Goal: Transaction & Acquisition: Purchase product/service

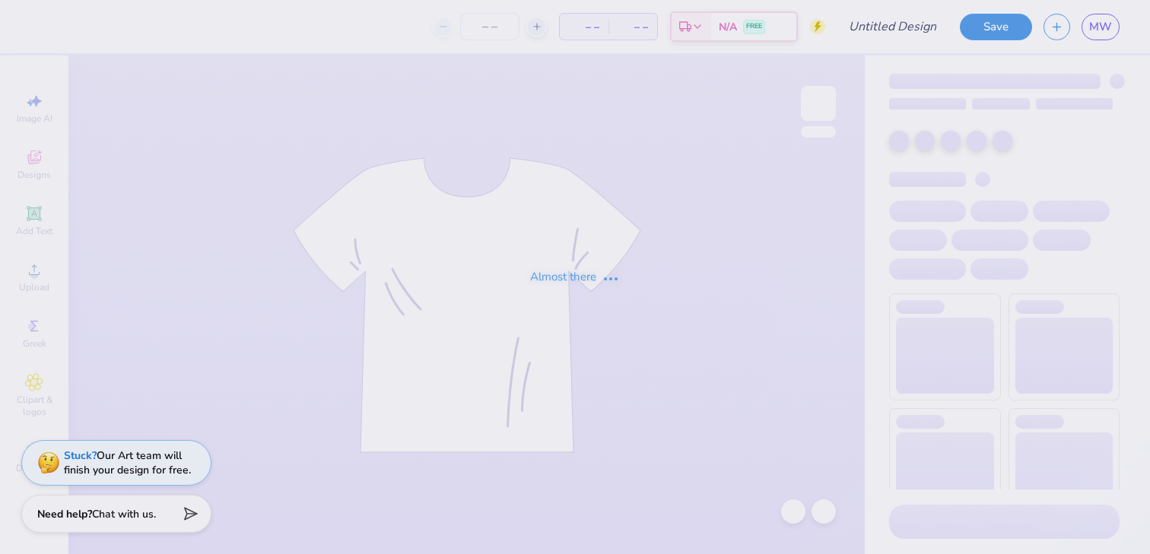
type input "Sports Mockup"
type input "1"
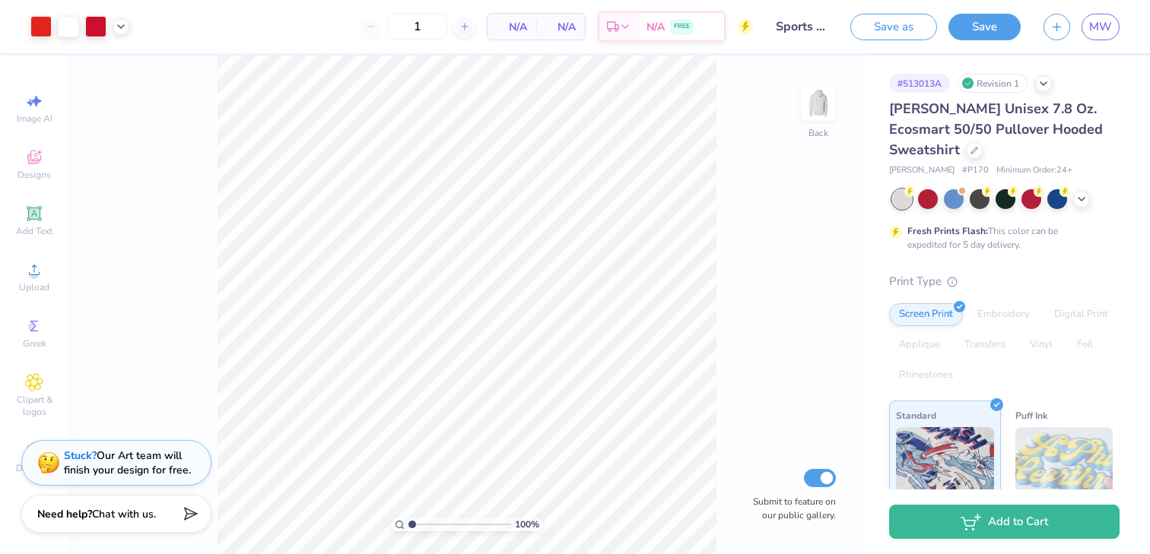
click at [717, 363] on div "100 % Back Submit to feature on our public gallery." at bounding box center [466, 305] width 796 height 499
click at [1041, 81] on icon at bounding box center [1043, 82] width 12 height 12
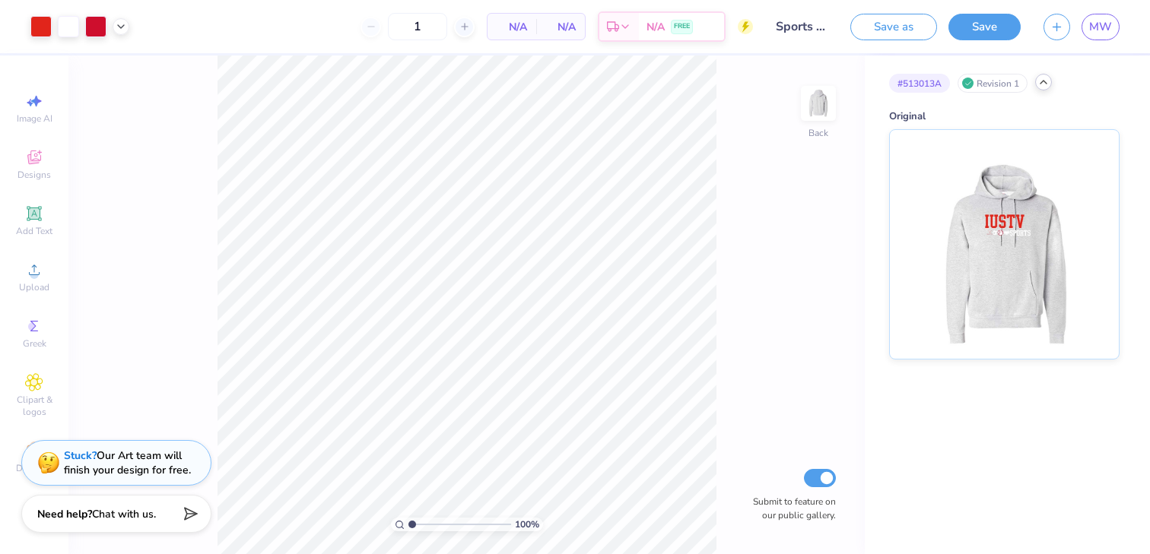
click at [989, 83] on div "Revision 1" at bounding box center [992, 83] width 70 height 19
click at [909, 81] on div "# 513013A" at bounding box center [919, 83] width 61 height 19
click at [1029, 88] on div "# 513013A Revision 1" at bounding box center [1004, 83] width 230 height 19
click at [994, 205] on img at bounding box center [1003, 242] width 189 height 229
click at [998, 83] on div "Revision 0" at bounding box center [992, 83] width 70 height 19
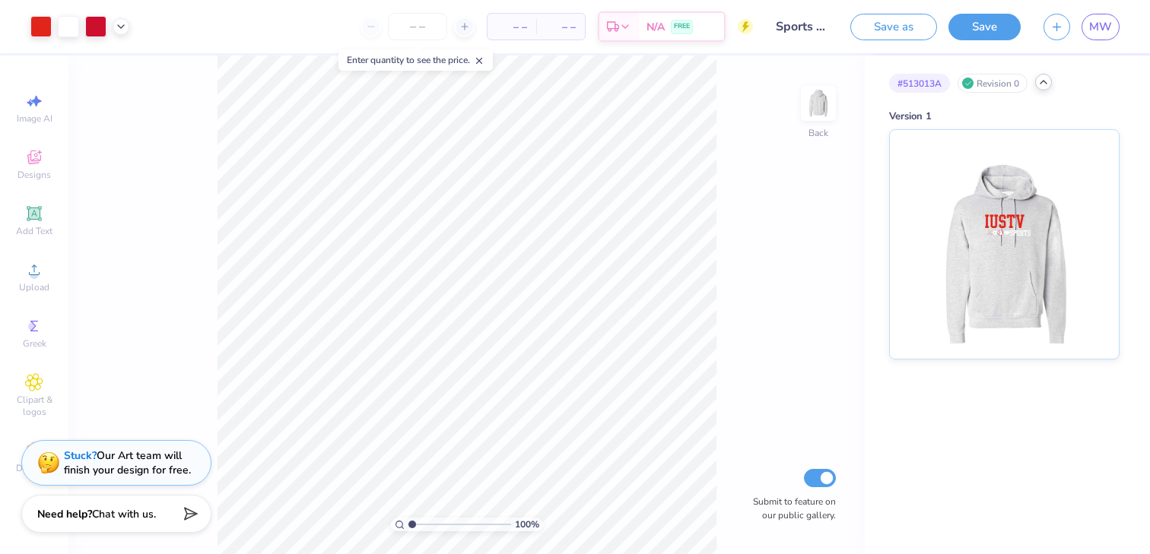
click at [960, 84] on div "Revision 0" at bounding box center [992, 83] width 70 height 19
click at [963, 84] on div at bounding box center [967, 83] width 11 height 11
click at [819, 113] on img at bounding box center [818, 103] width 61 height 61
click at [982, 83] on div "Revision 0" at bounding box center [992, 83] width 70 height 19
click at [984, 225] on img at bounding box center [1003, 242] width 189 height 229
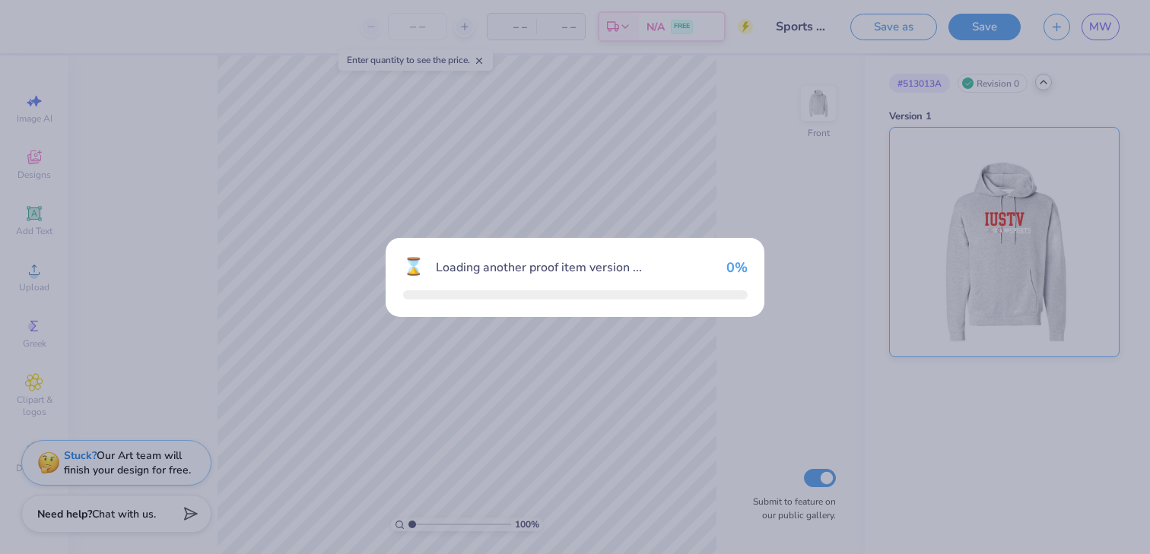
type input "1"
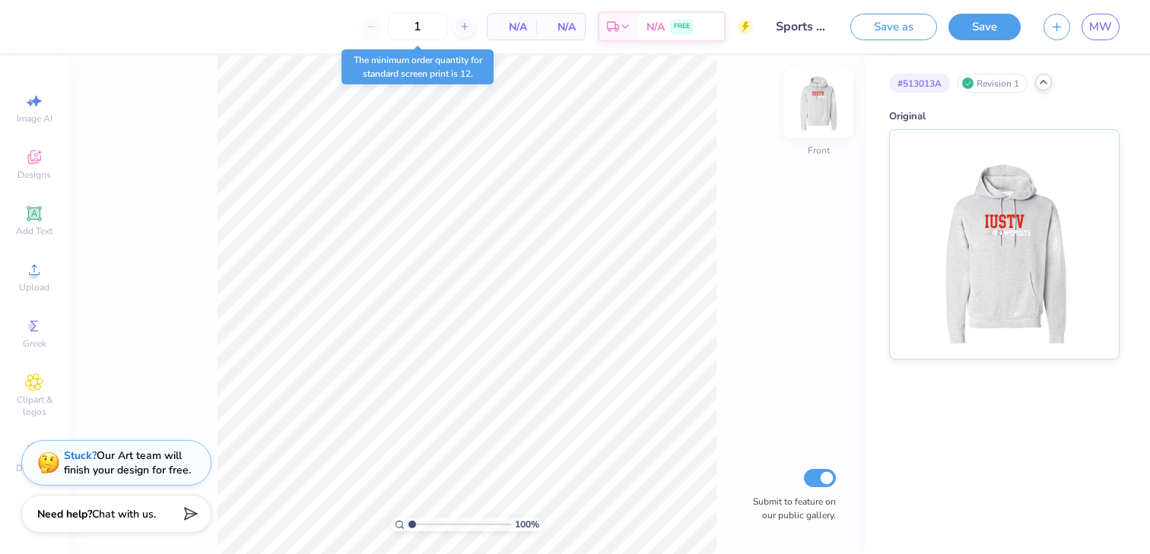
click at [815, 94] on img at bounding box center [818, 103] width 61 height 61
click at [1021, 212] on img at bounding box center [1003, 242] width 189 height 229
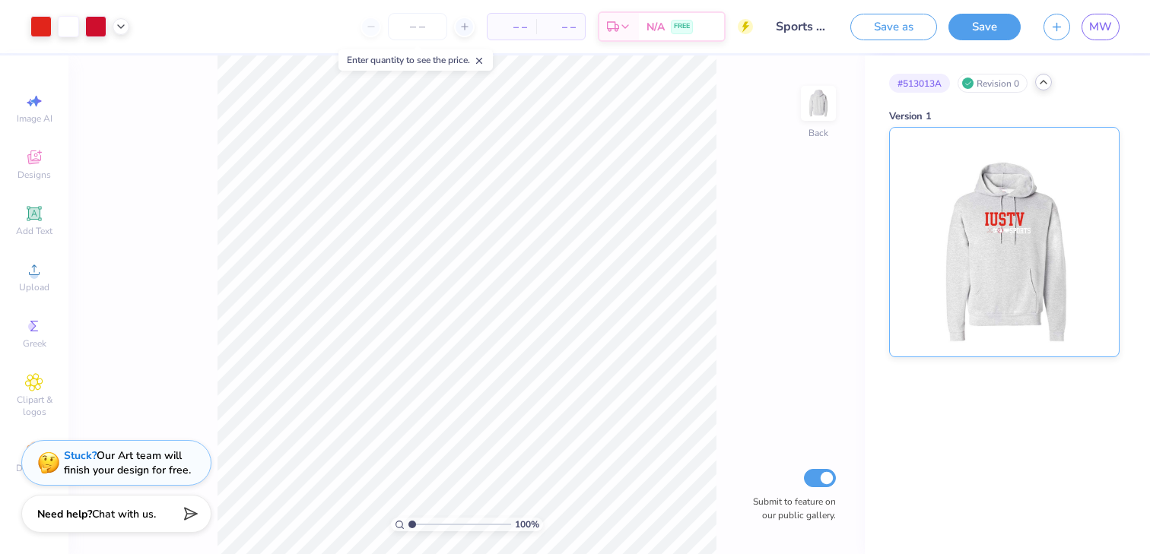
click at [1000, 220] on img at bounding box center [1003, 242] width 189 height 229
type input "1"
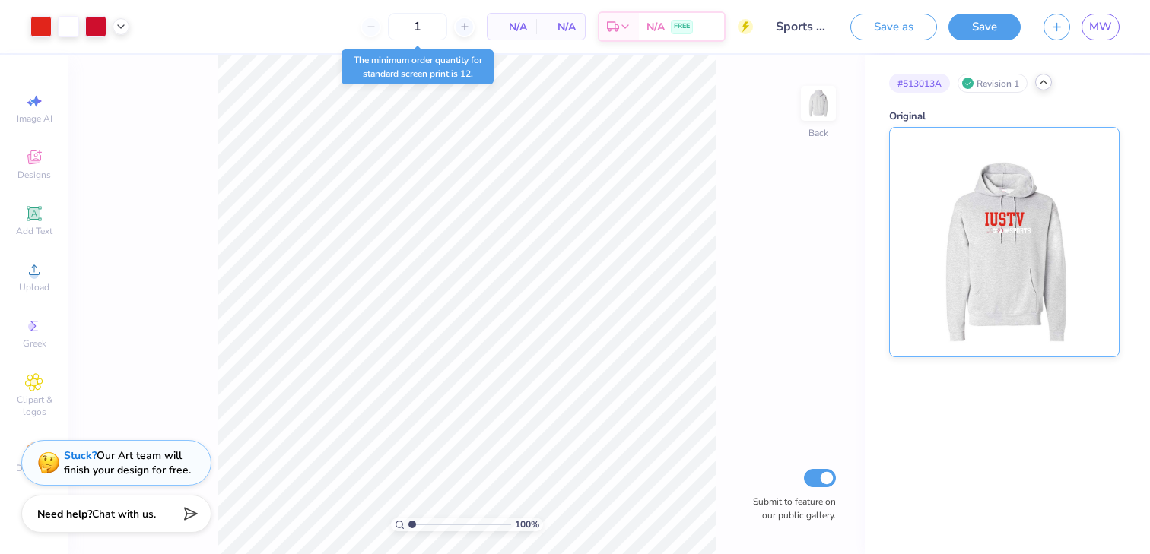
click at [1000, 219] on img at bounding box center [1003, 242] width 189 height 229
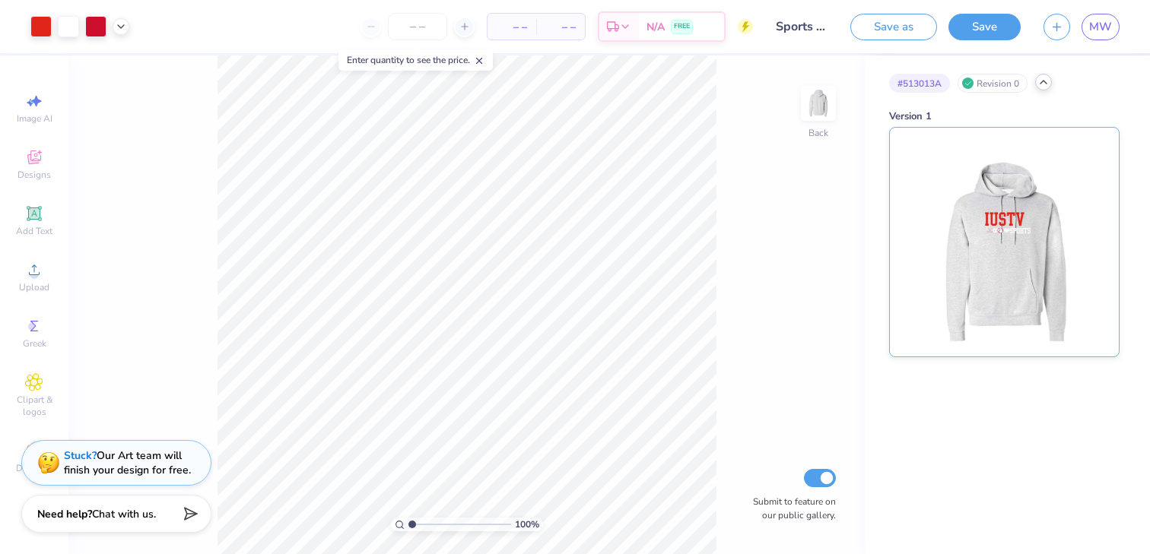
click at [1000, 219] on img at bounding box center [1003, 242] width 189 height 229
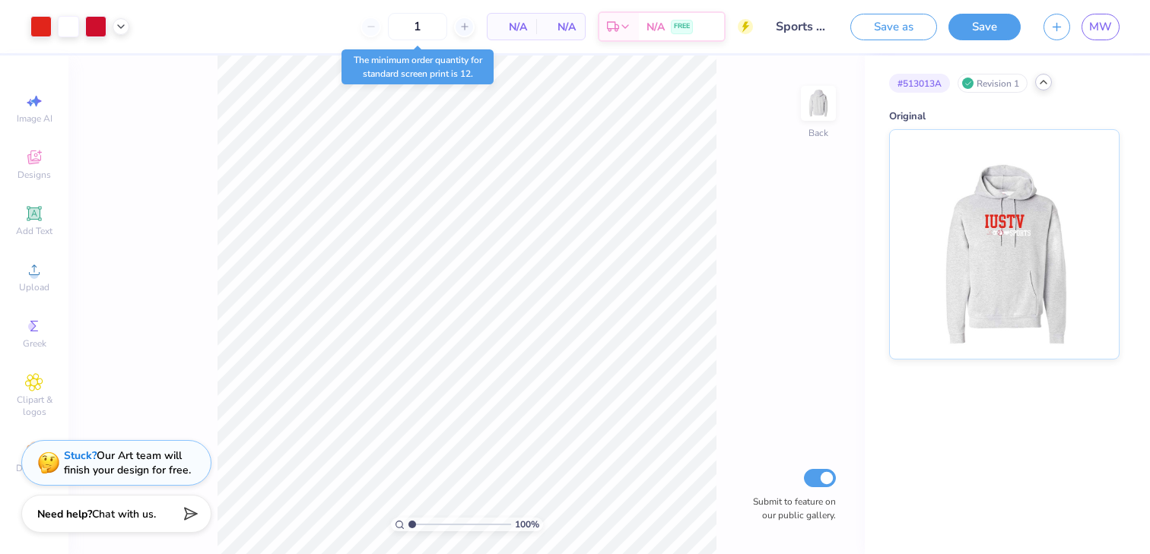
click at [1042, 81] on icon at bounding box center [1043, 82] width 12 height 12
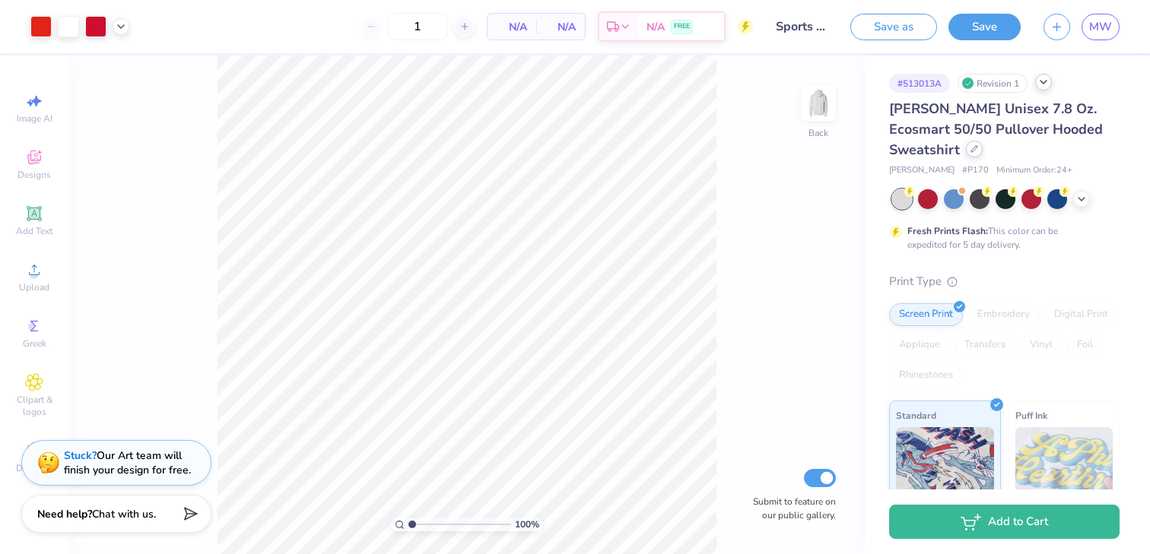
click at [966, 150] on div at bounding box center [974, 149] width 17 height 17
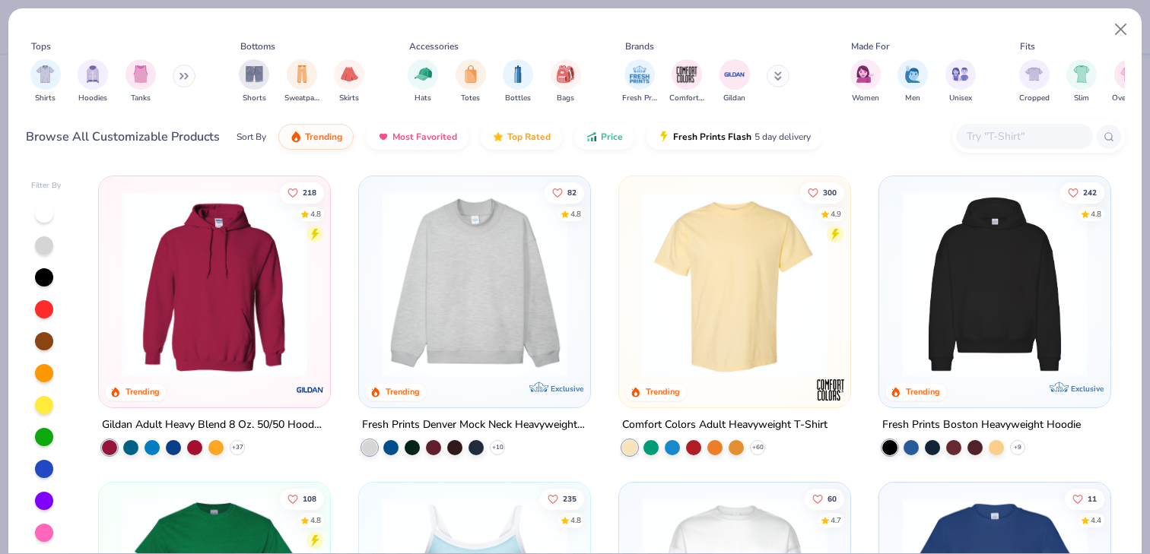
click at [519, 280] on img at bounding box center [474, 285] width 201 height 186
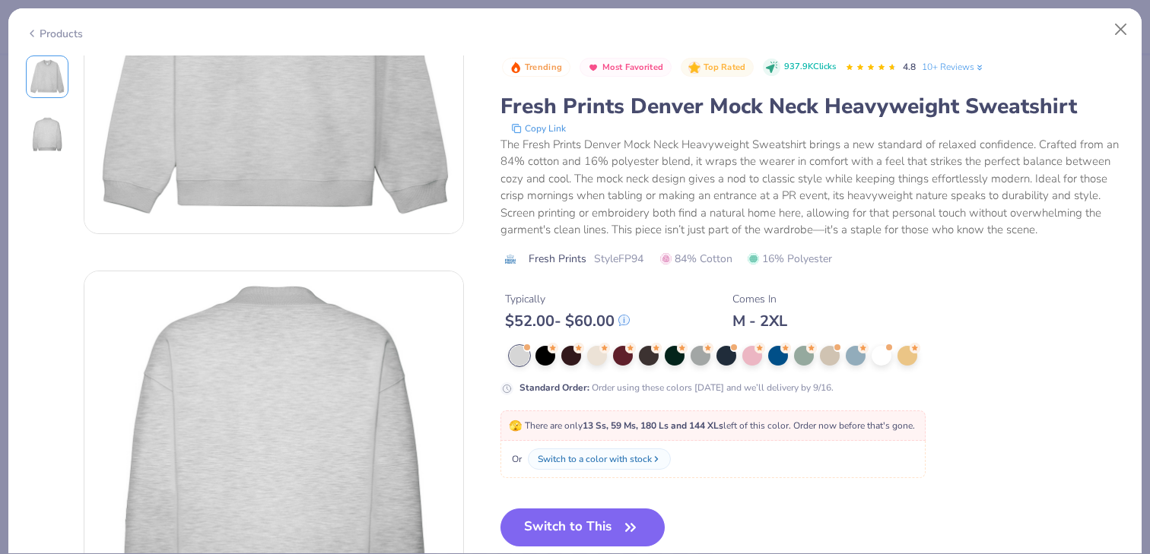
scroll to position [213, 0]
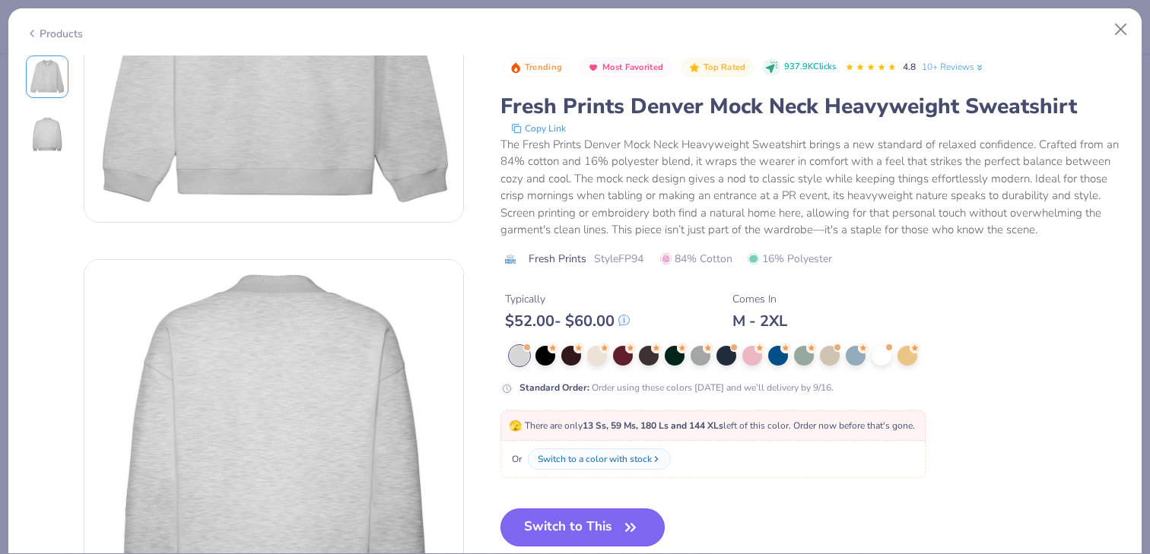
click at [615, 535] on button "Switch to This" at bounding box center [582, 528] width 165 height 38
type input "50"
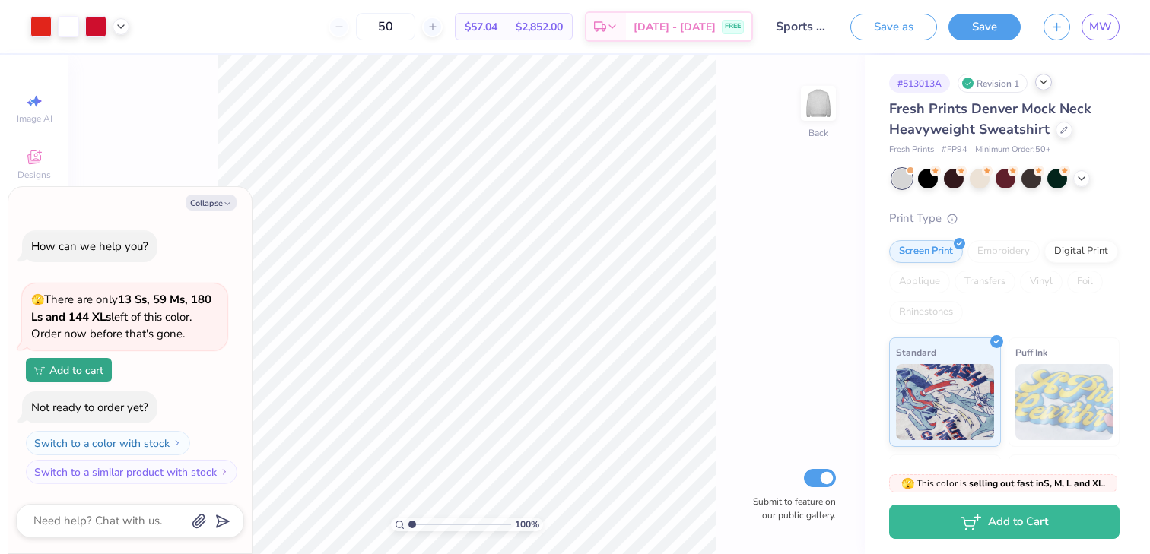
click at [357, 27] on div "50" at bounding box center [386, 26] width 114 height 27
click at [412, 27] on input "50" at bounding box center [385, 26] width 59 height 27
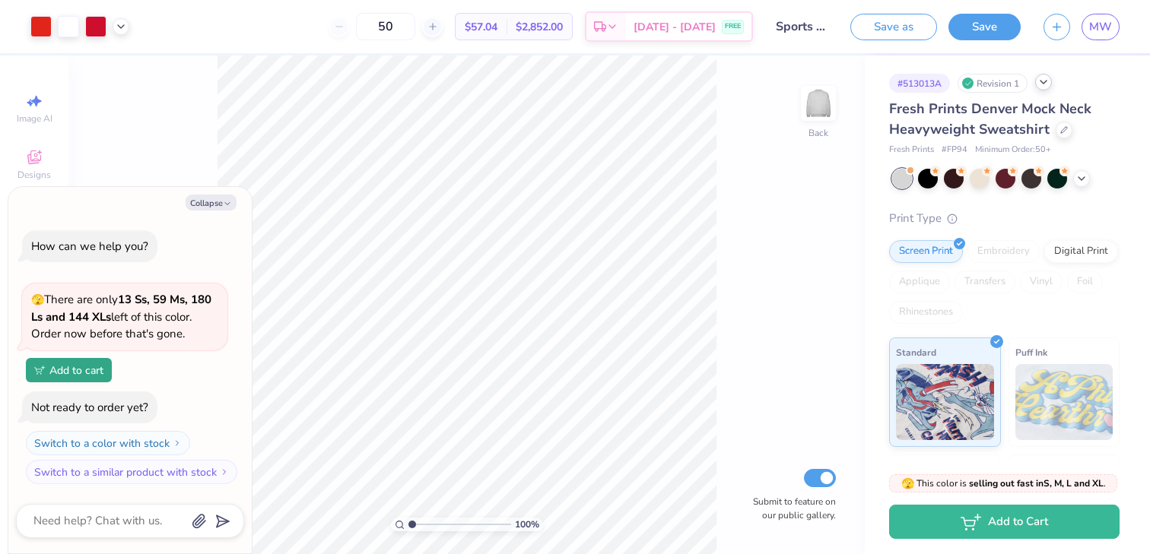
click at [725, 178] on div "100 % Back Submit to feature on our public gallery." at bounding box center [466, 305] width 796 height 499
click at [1056, 129] on div at bounding box center [1064, 128] width 17 height 17
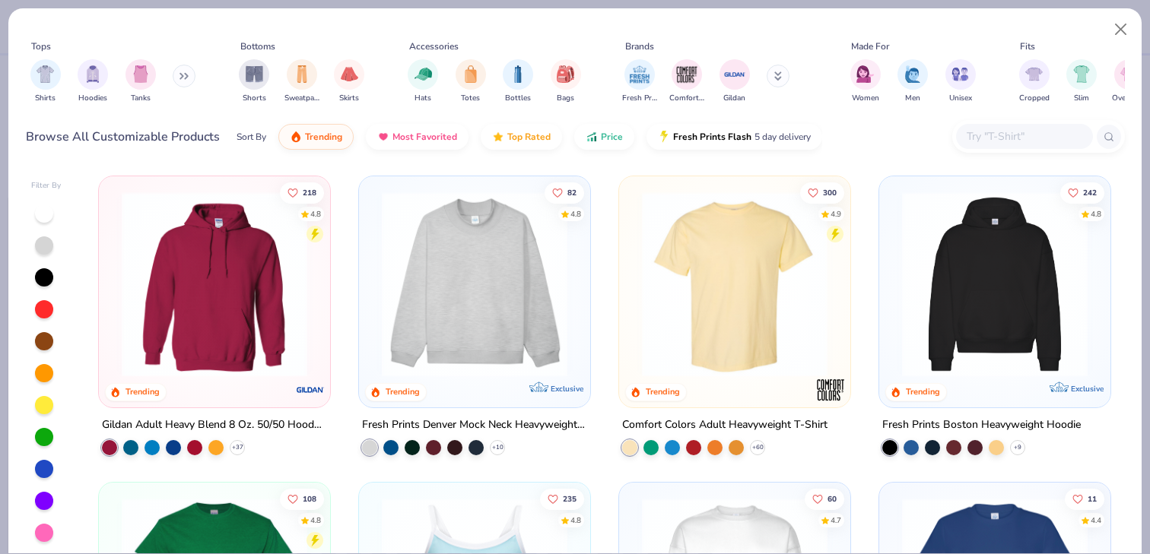
click at [999, 249] on img at bounding box center [994, 285] width 201 height 186
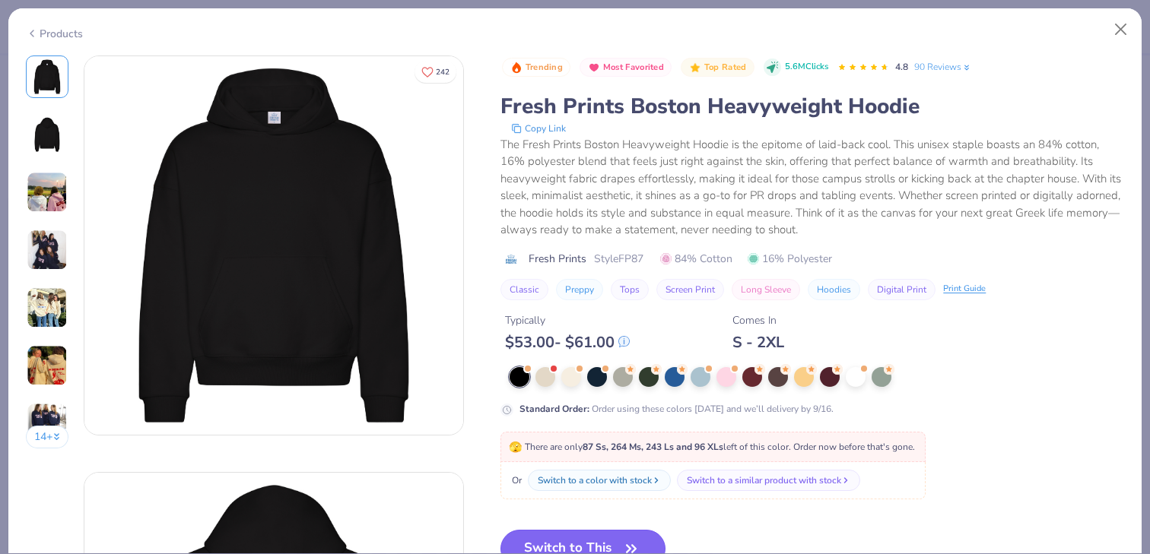
click at [585, 539] on button "Switch to This" at bounding box center [582, 549] width 165 height 38
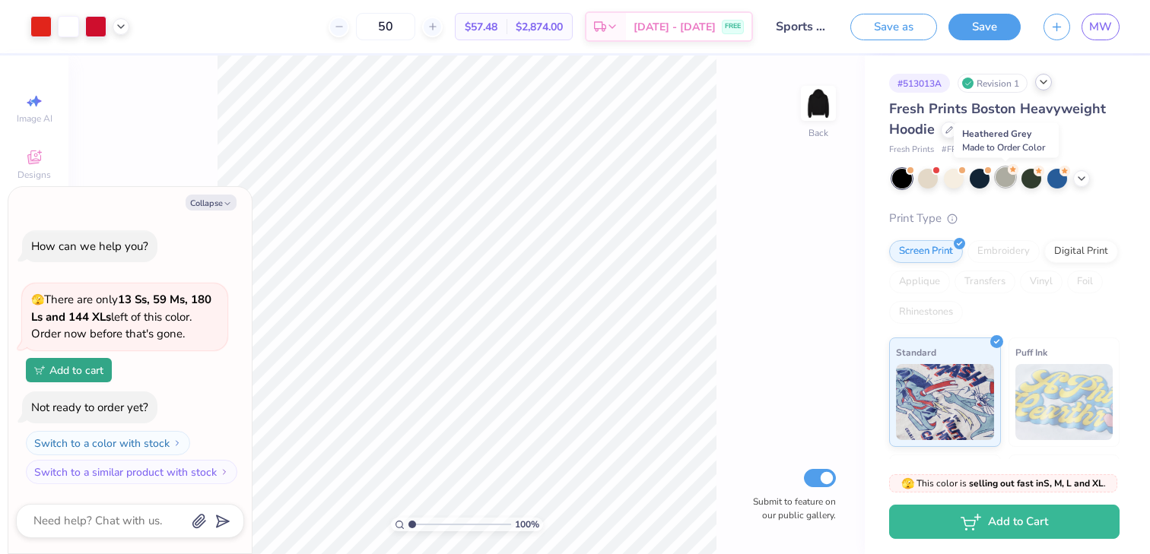
click at [1005, 178] on div at bounding box center [1005, 177] width 20 height 20
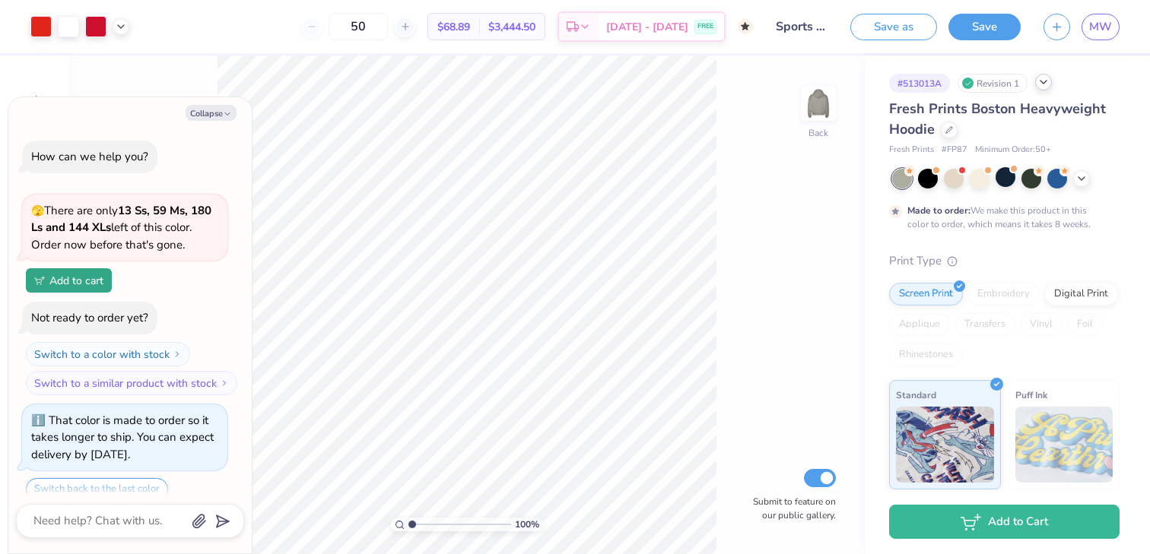
scroll to position [54, 0]
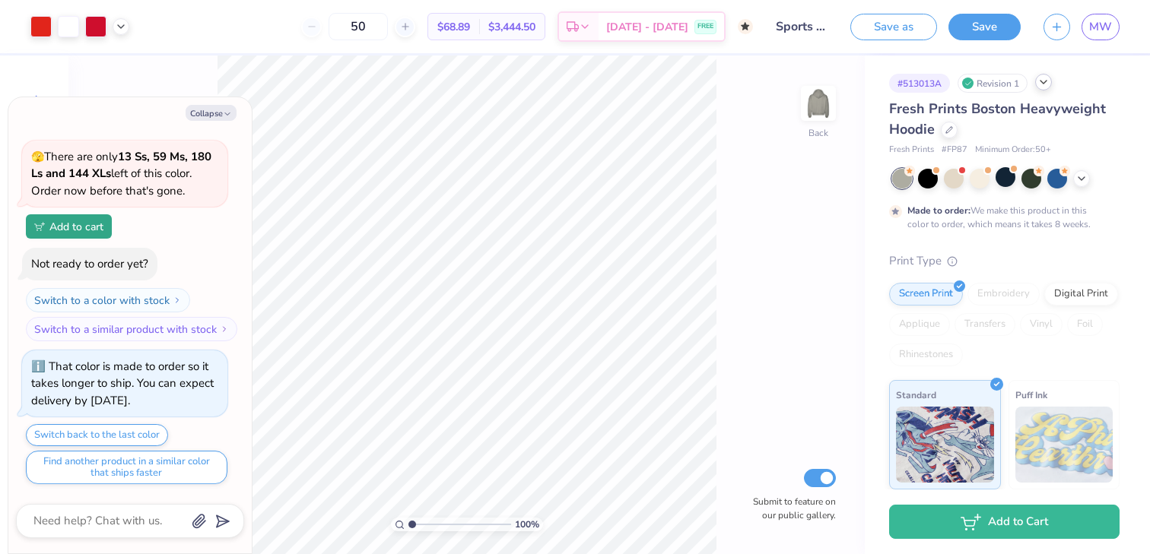
click at [329, 24] on div "50" at bounding box center [358, 26] width 114 height 27
click at [948, 131] on icon at bounding box center [949, 129] width 8 height 8
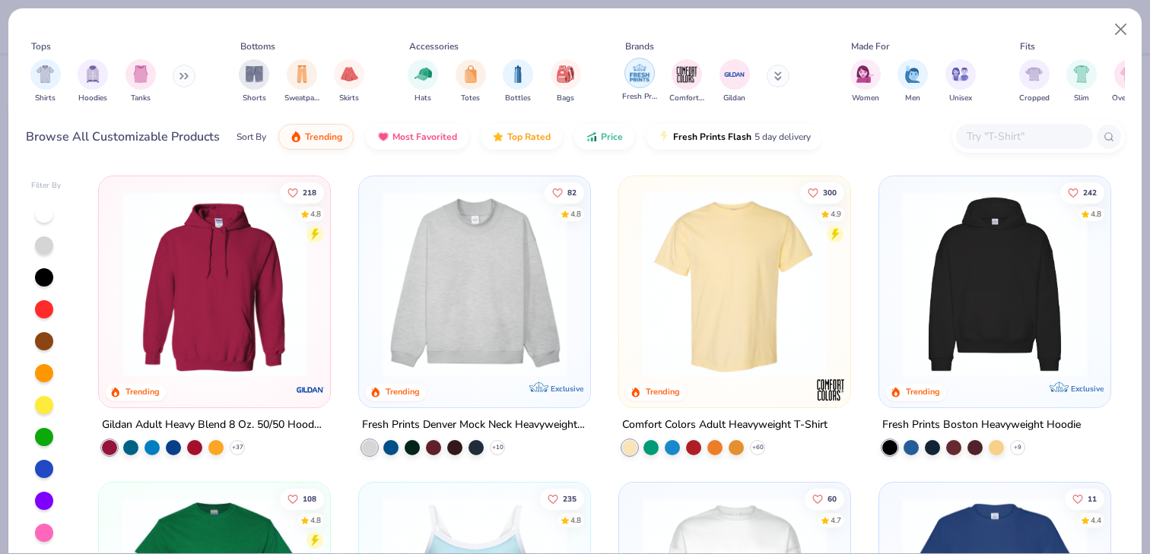
click at [636, 86] on div "filter for Fresh Prints" at bounding box center [639, 73] width 30 height 30
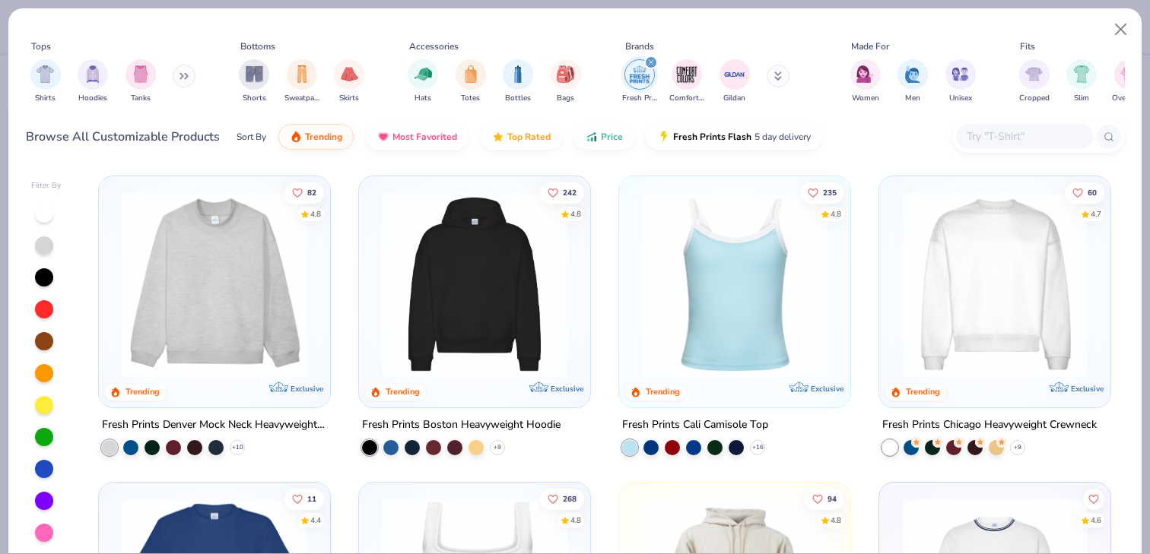
click at [45, 246] on div at bounding box center [44, 245] width 18 height 18
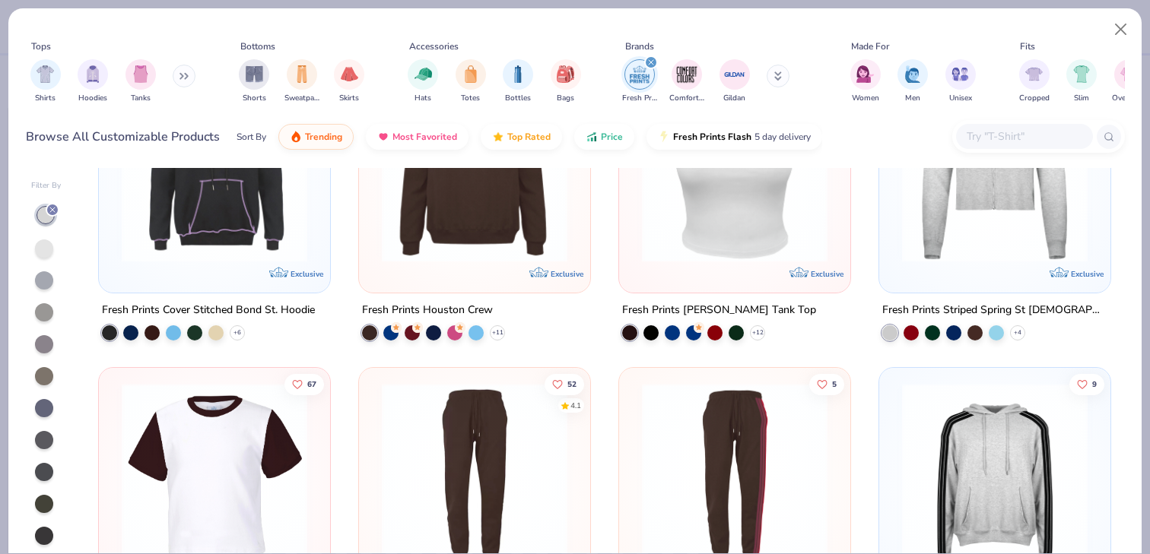
scroll to position [1669, 0]
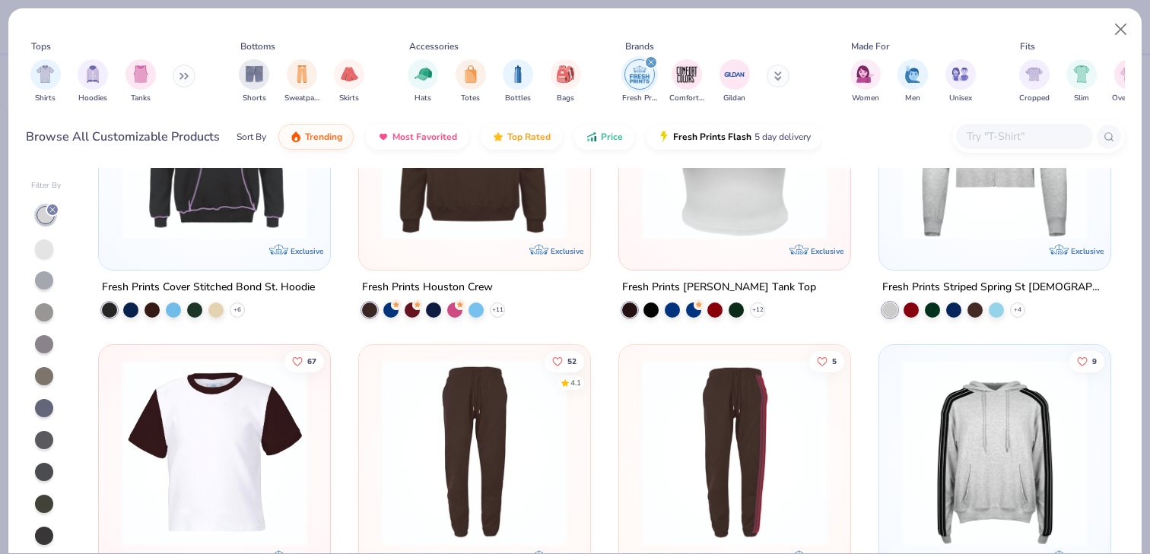
click at [478, 227] on img at bounding box center [474, 147] width 201 height 186
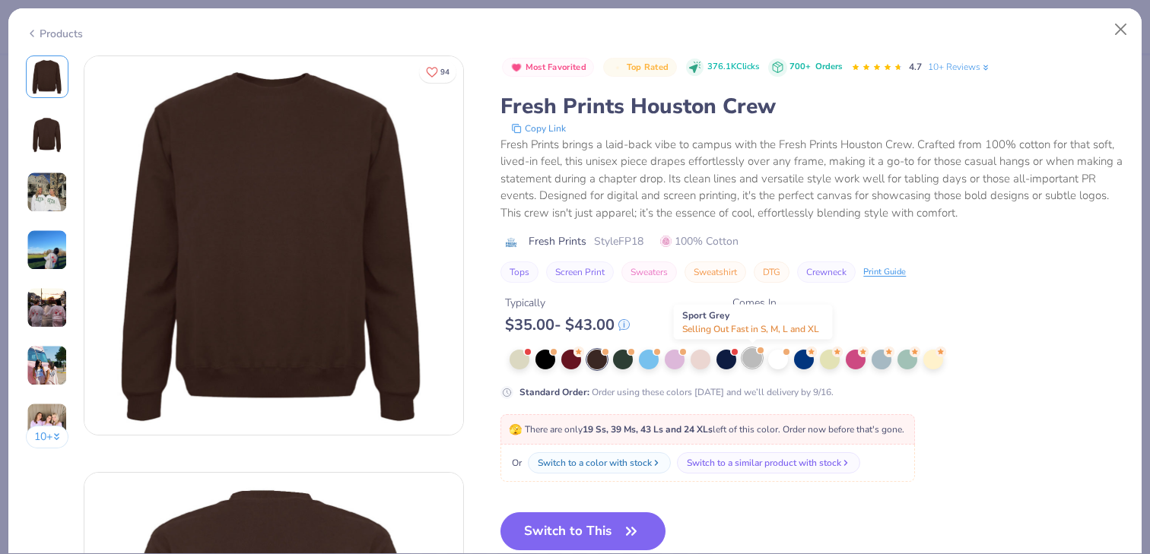
click at [751, 366] on div at bounding box center [752, 358] width 20 height 20
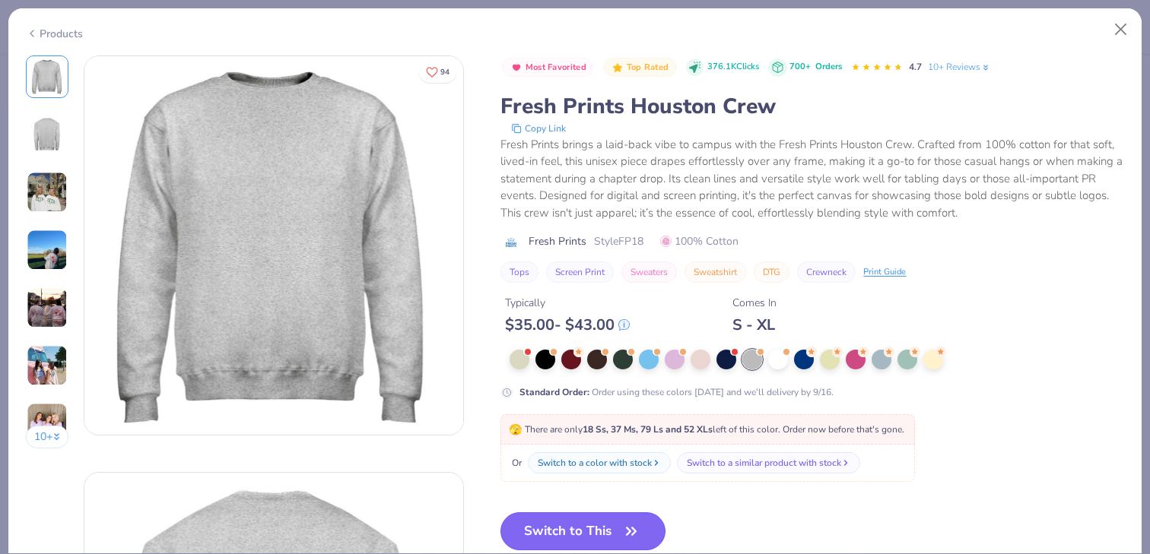
click at [579, 530] on button "Switch to This" at bounding box center [582, 532] width 165 height 38
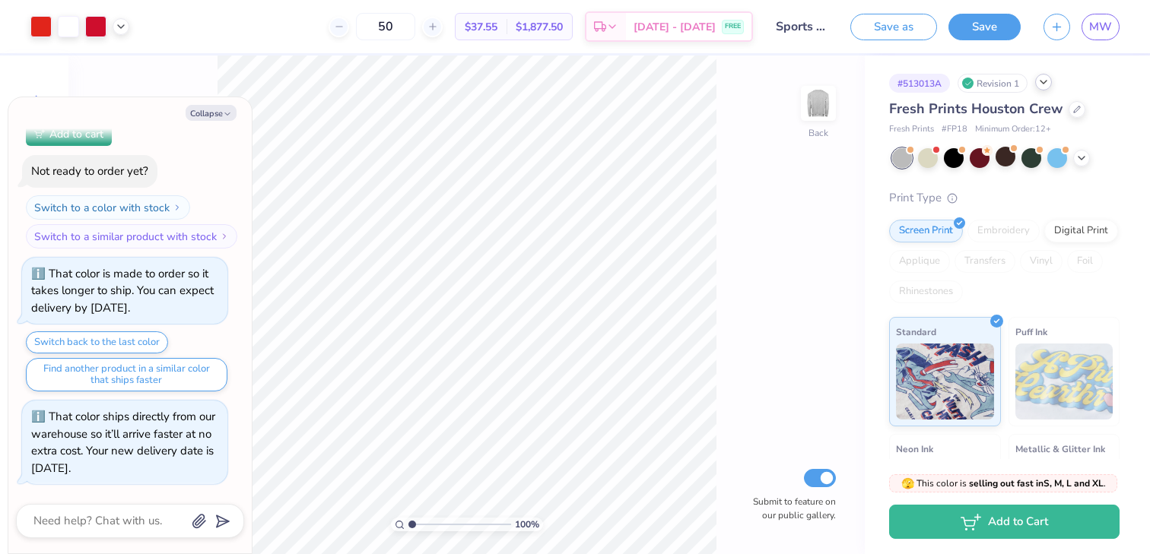
type textarea "x"
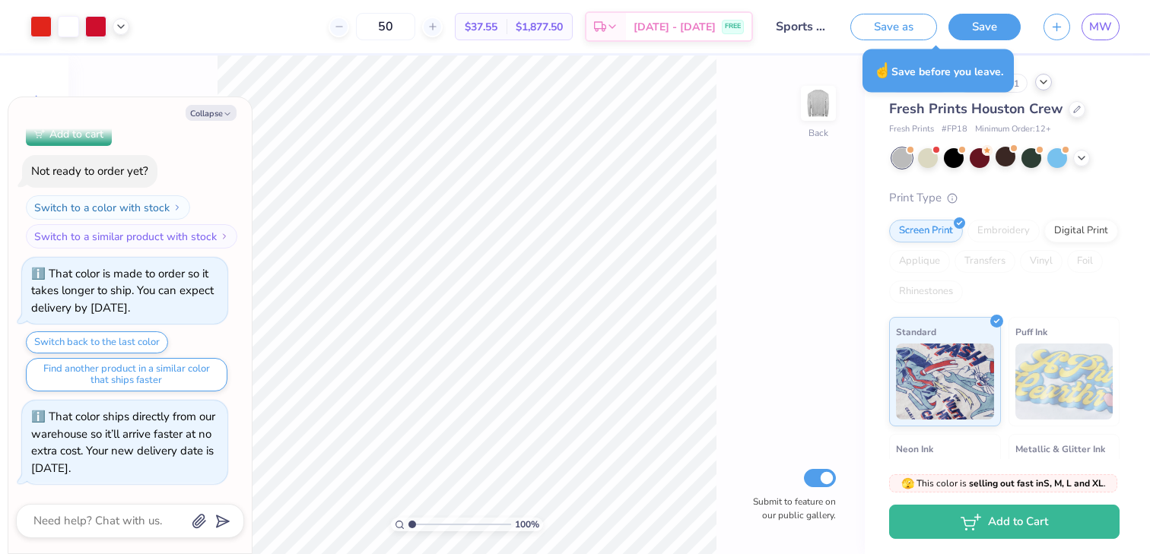
click at [800, 173] on div "100 % Back Submit to feature on our public gallery." at bounding box center [466, 305] width 796 height 499
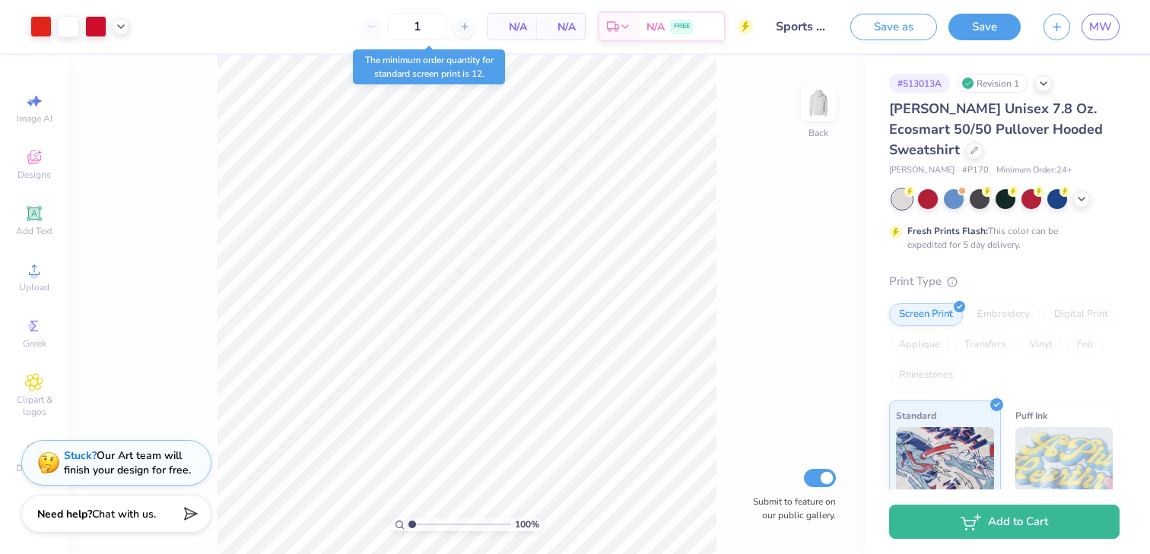
click at [763, 279] on div "100 % Back Submit to feature on our public gallery." at bounding box center [466, 305] width 796 height 499
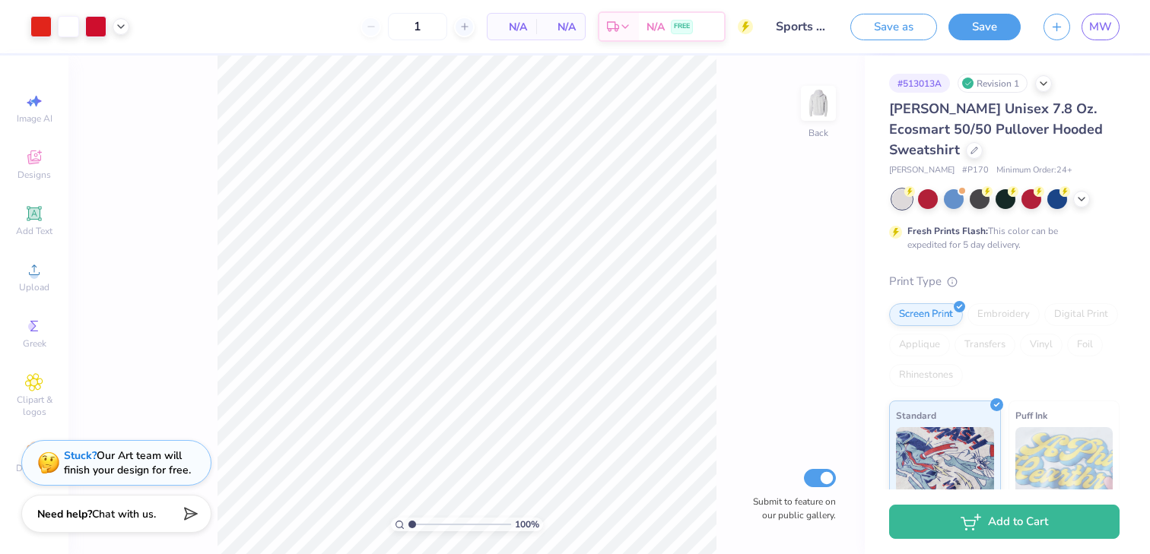
click at [550, 21] on span "N/A" at bounding box center [560, 27] width 30 height 16
click at [459, 22] on icon at bounding box center [464, 26] width 11 height 11
click at [459, 24] on icon at bounding box center [464, 26] width 11 height 11
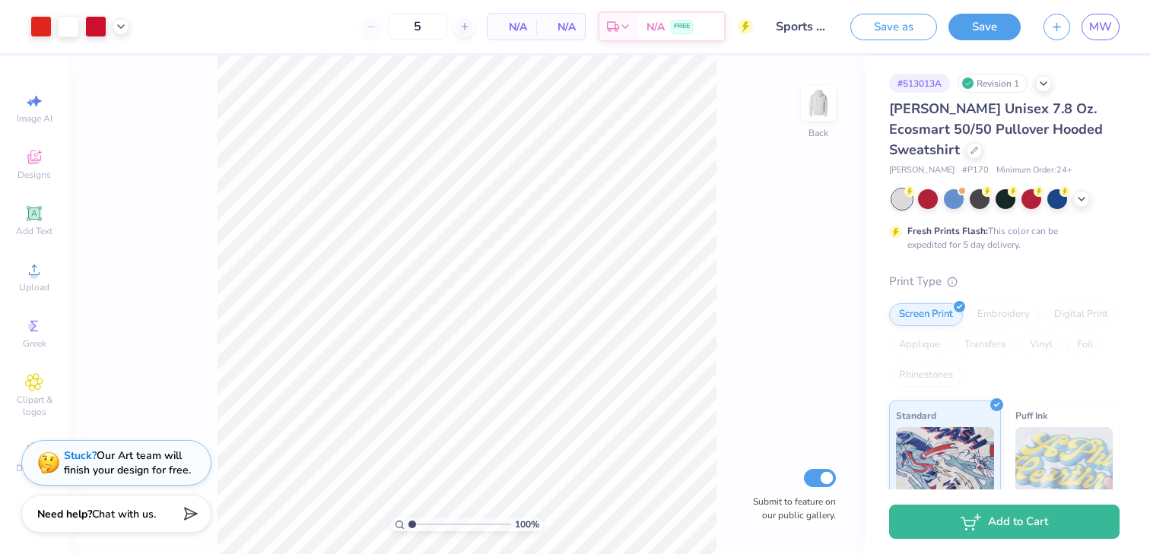
click at [373, 27] on div "5" at bounding box center [417, 26] width 114 height 27
click at [419, 27] on input "5" at bounding box center [417, 26] width 59 height 27
click at [414, 24] on input "524" at bounding box center [417, 26] width 59 height 27
click at [409, 24] on div at bounding box center [399, 27] width 21 height 21
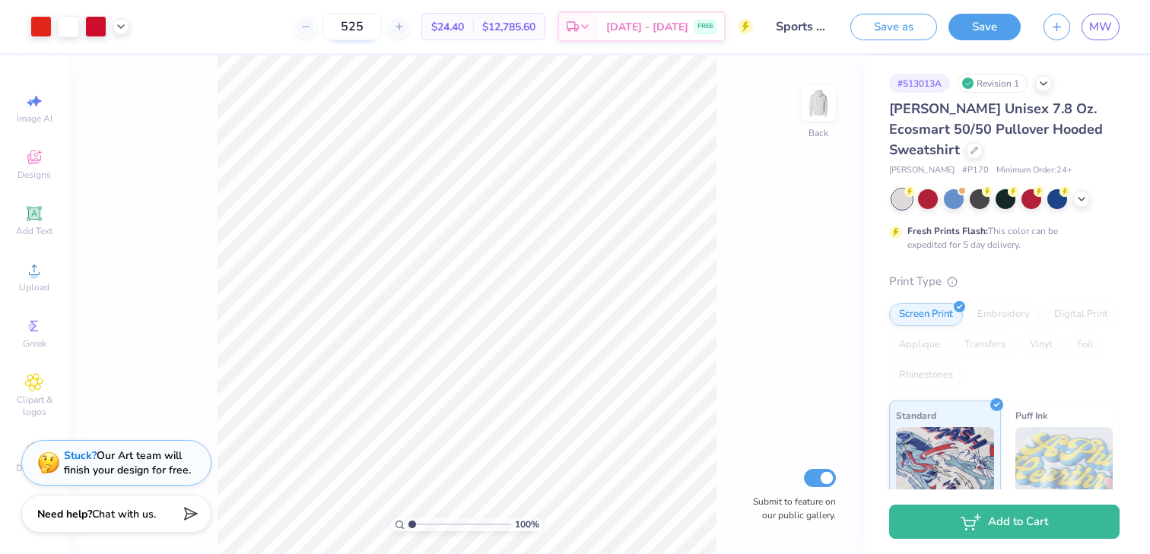
click at [379, 17] on input "525" at bounding box center [351, 26] width 59 height 27
click at [282, 10] on div "24 $35.93 Per Item $862.32 Total Est. Delivery Sep 14 - 17 FREE" at bounding box center [447, 26] width 612 height 53
click at [383, 18] on input "24" at bounding box center [366, 26] width 59 height 27
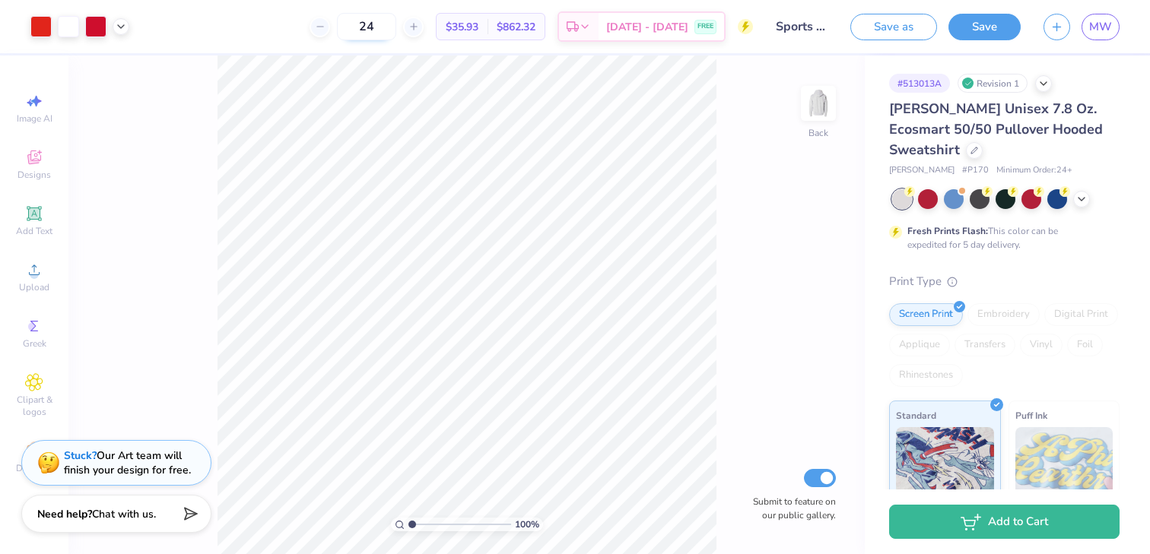
click at [383, 18] on input "24" at bounding box center [366, 26] width 59 height 27
type input "50"
click at [976, 24] on button "Save" at bounding box center [984, 24] width 72 height 27
